Goal: Task Accomplishment & Management: Manage account settings

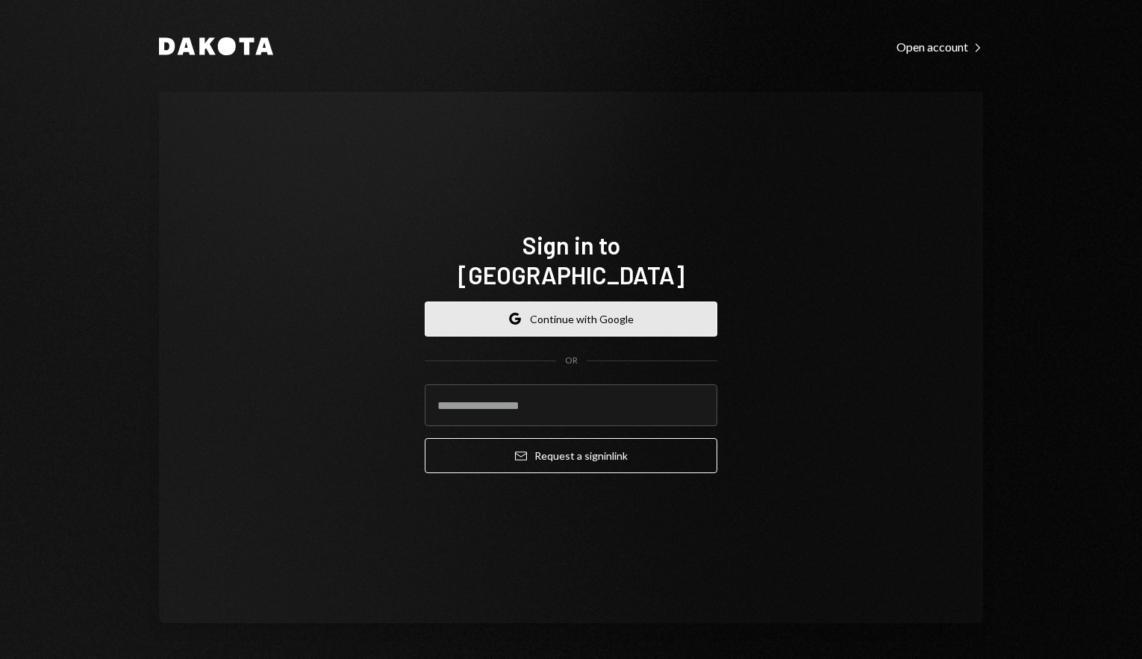
click at [591, 305] on button "Google Continue with Google" at bounding box center [571, 319] width 293 height 35
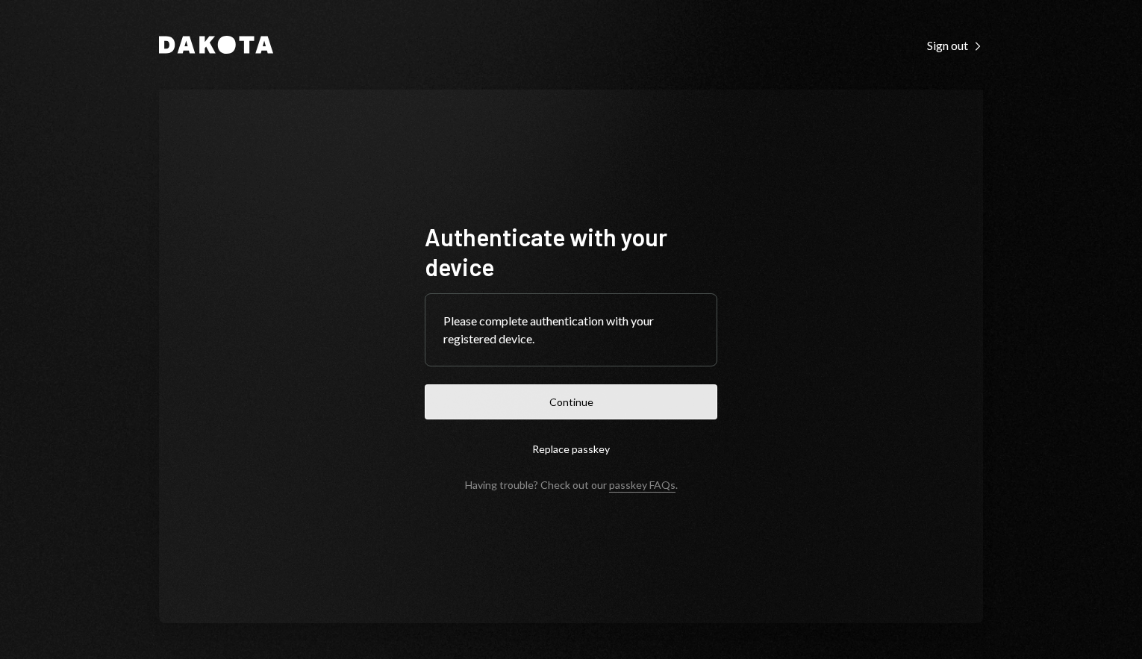
click at [635, 399] on button "Continue" at bounding box center [571, 401] width 293 height 35
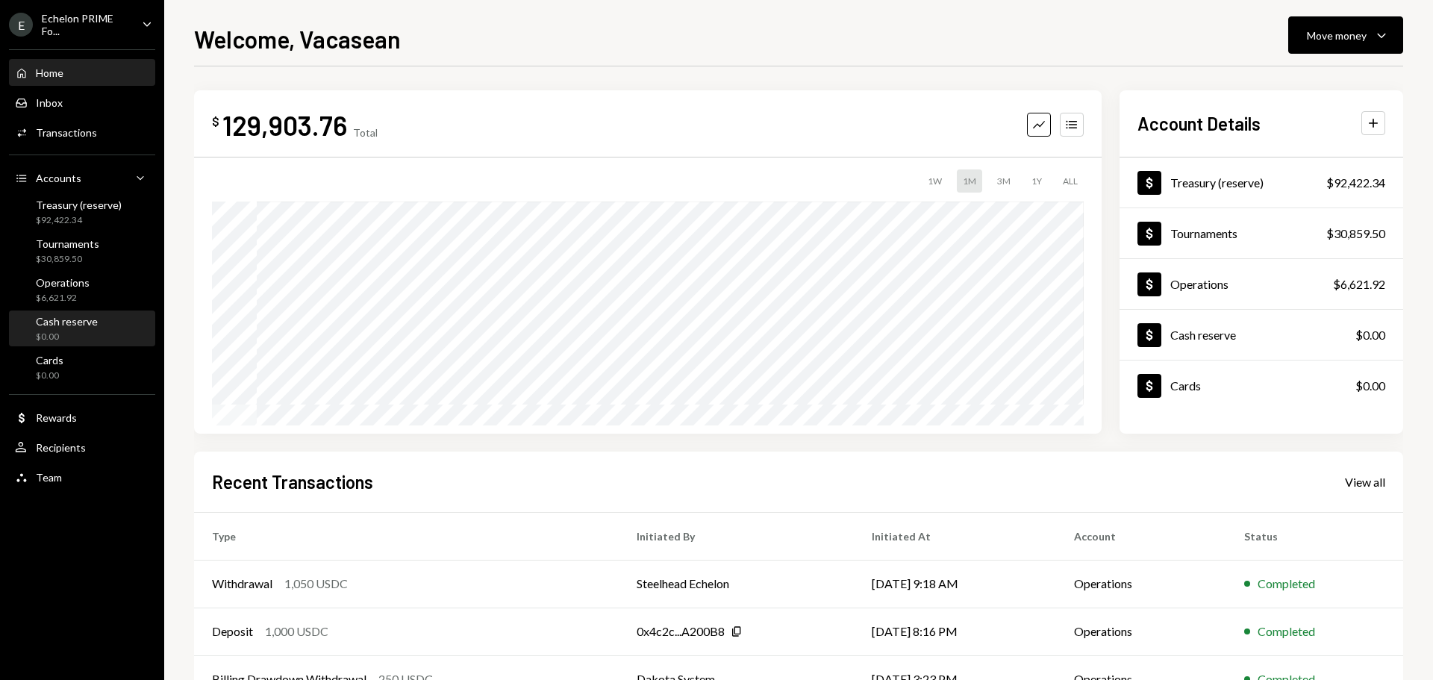
click at [65, 331] on div "$0.00" at bounding box center [67, 337] width 62 height 13
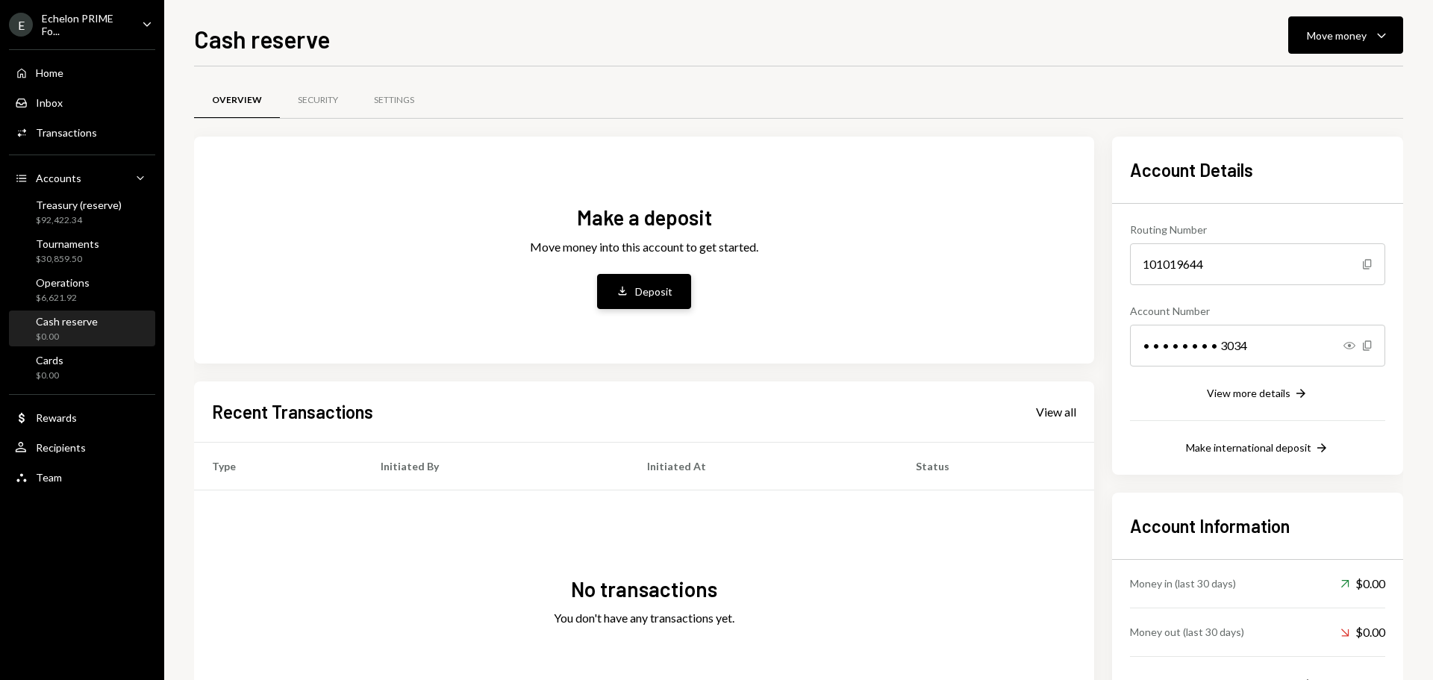
click at [639, 290] on div "Deposit" at bounding box center [653, 292] width 37 height 16
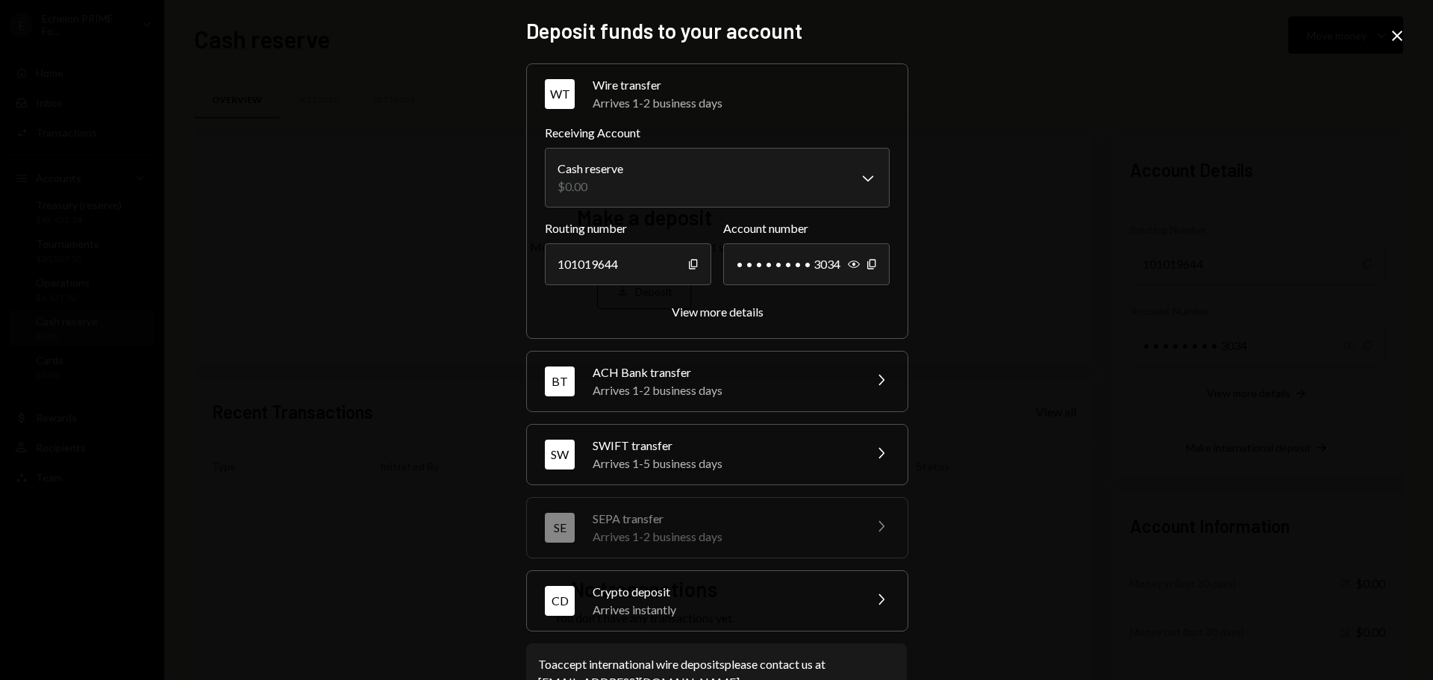
click at [1141, 34] on icon "Close" at bounding box center [1398, 36] width 18 height 18
